Goal: Find specific page/section: Find specific page/section

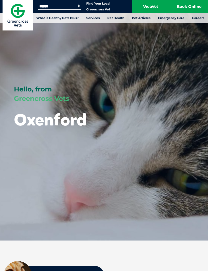
click at [47, 5] on input "Search for:" at bounding box center [59, 6] width 43 height 4
type input "********"
click at [79, 6] on button "Search" at bounding box center [78, 6] width 5 height 5
